Goal: Navigation & Orientation: Find specific page/section

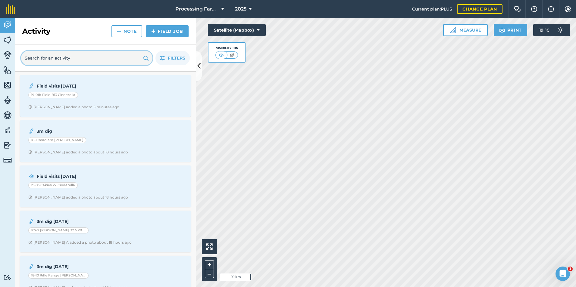
click at [94, 58] on input "text" at bounding box center [86, 58] width 131 height 14
click at [163, 58] on icon "button" at bounding box center [162, 58] width 5 height 5
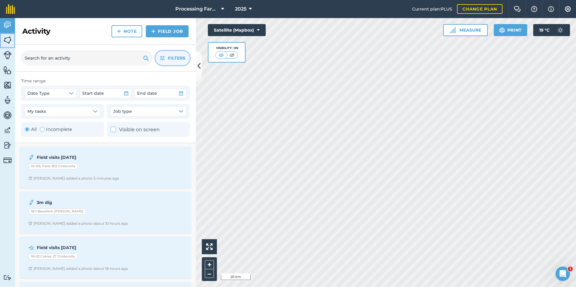
click at [9, 40] on img at bounding box center [7, 40] width 8 height 9
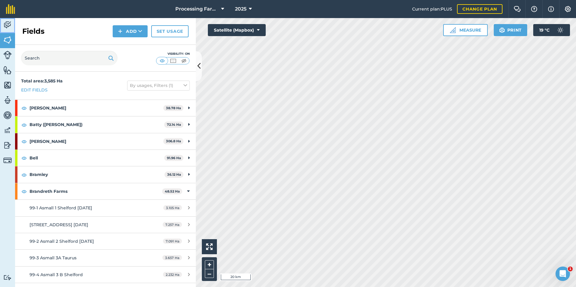
click at [9, 26] on img at bounding box center [7, 24] width 8 height 9
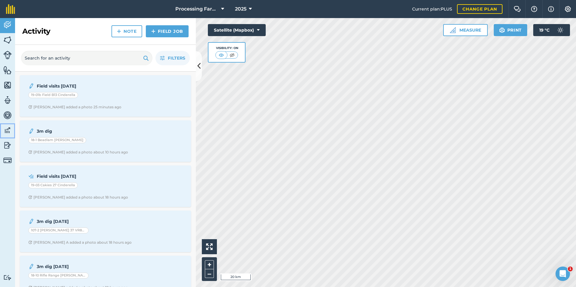
click at [9, 130] on img at bounding box center [7, 130] width 8 height 9
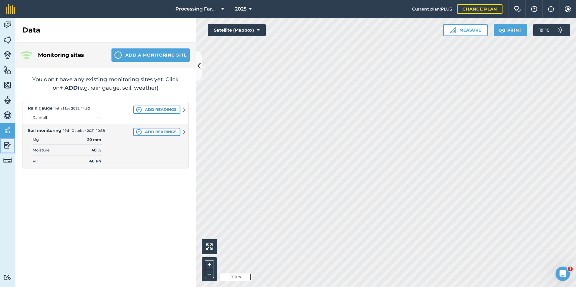
click at [8, 142] on img at bounding box center [7, 145] width 8 height 9
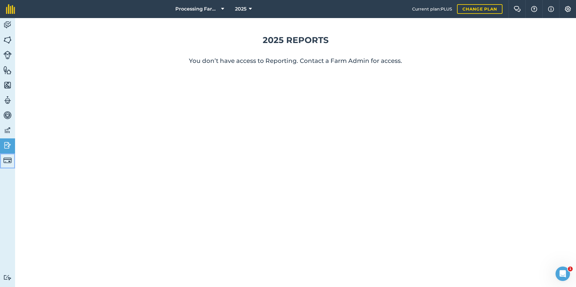
click at [7, 159] on img at bounding box center [7, 160] width 8 height 8
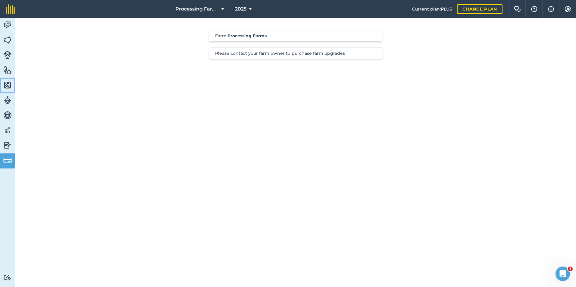
click at [9, 86] on img at bounding box center [7, 85] width 8 height 9
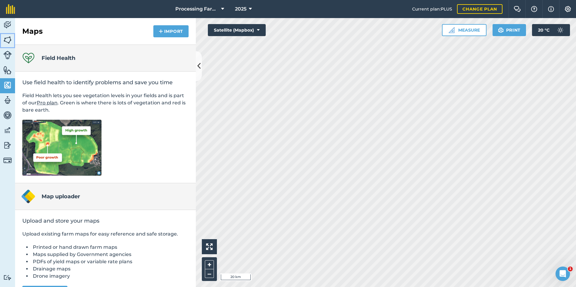
click at [10, 41] on img at bounding box center [7, 40] width 8 height 9
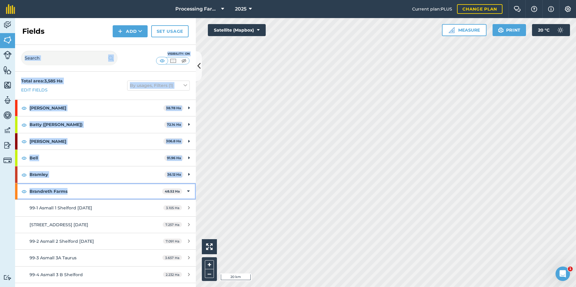
drag, startPoint x: 139, startPoint y: 192, endPoint x: 128, endPoint y: 70, distance: 121.8
click at [128, 70] on div "Fields Add Set usage Visibility: On Total area : 3,585 Ha Edit fields By usages…" at bounding box center [105, 152] width 181 height 269
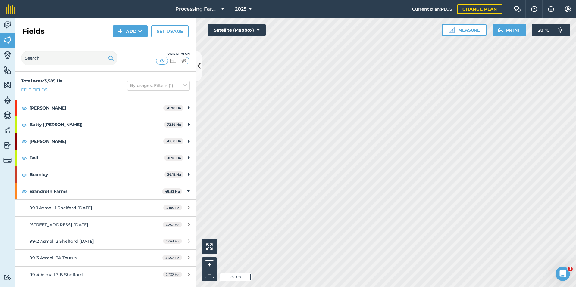
click at [82, 37] on div "Fields Add Set usage" at bounding box center [105, 31] width 181 height 27
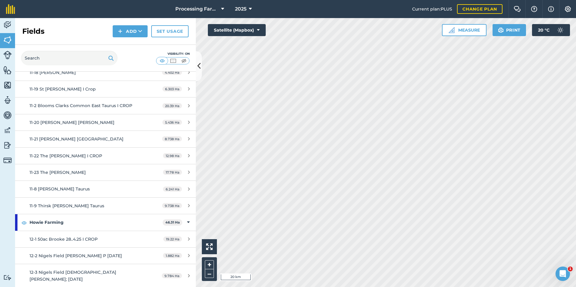
scroll to position [2321, 0]
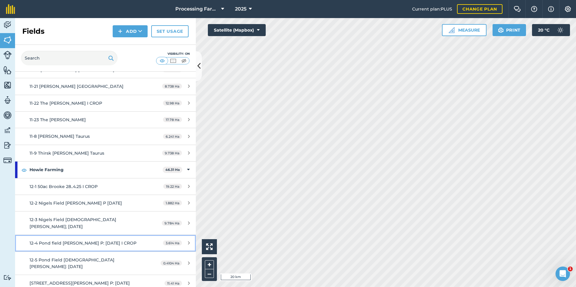
click at [91, 241] on span "12-4 Pond field [PERSON_NAME] P: [DATE] I CROP" at bounding box center [83, 243] width 107 height 5
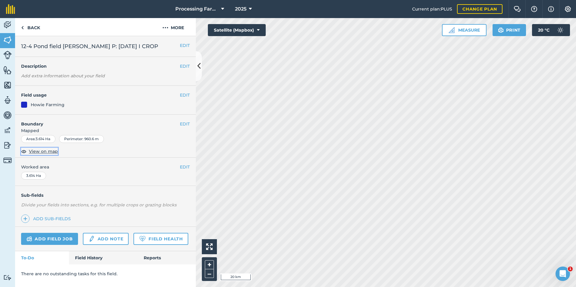
click at [42, 152] on span "View on map" at bounding box center [43, 151] width 29 height 7
click at [23, 28] on img at bounding box center [22, 27] width 3 height 7
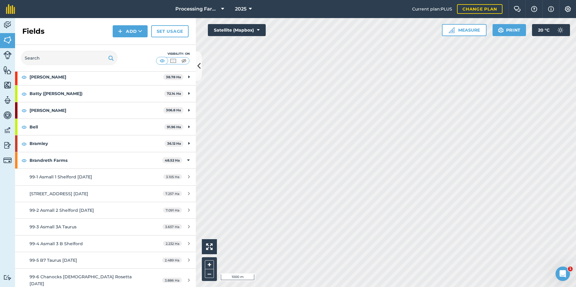
scroll to position [30, 0]
click at [113, 145] on strong "Bramley" at bounding box center [97, 144] width 135 height 16
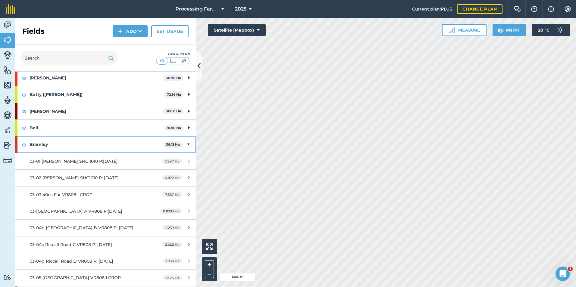
click at [187, 144] on icon at bounding box center [188, 144] width 3 height 7
